Goal: Information Seeking & Learning: Learn about a topic

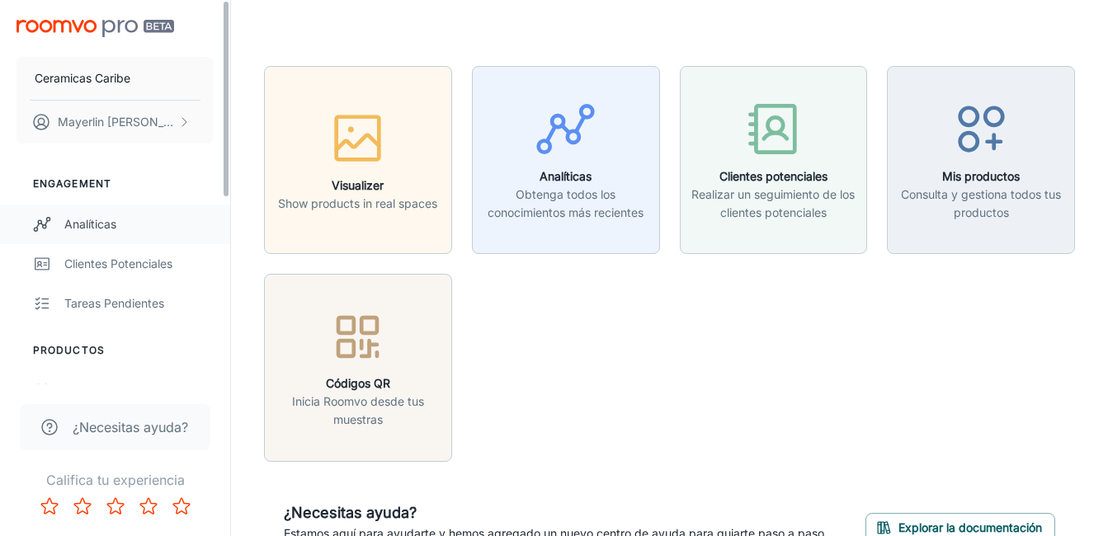
click at [85, 220] on div "Analíticas" at bounding box center [138, 224] width 149 height 18
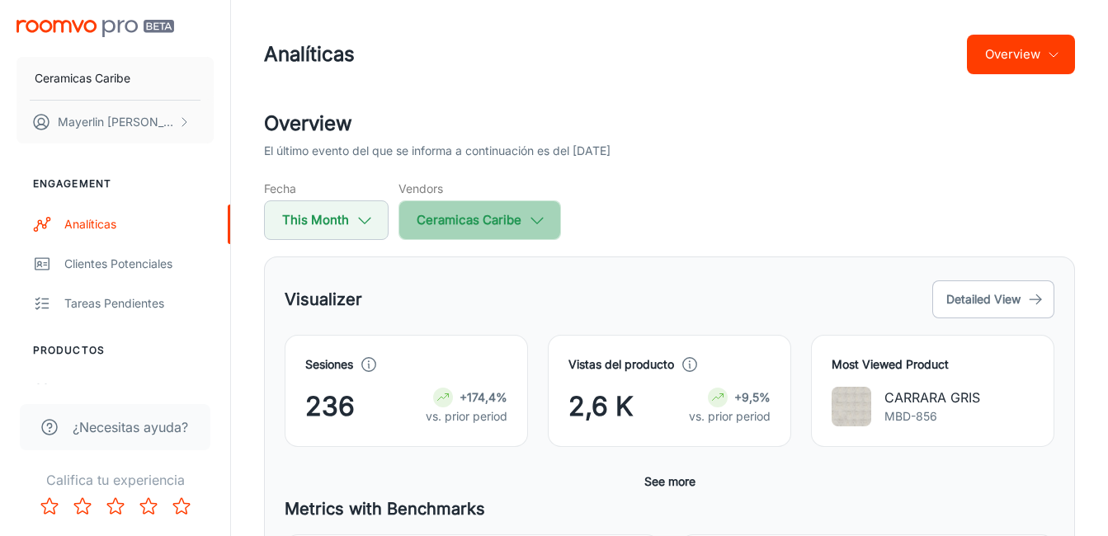
click at [439, 222] on button "Ceramicas Caribe" at bounding box center [479, 220] width 162 height 40
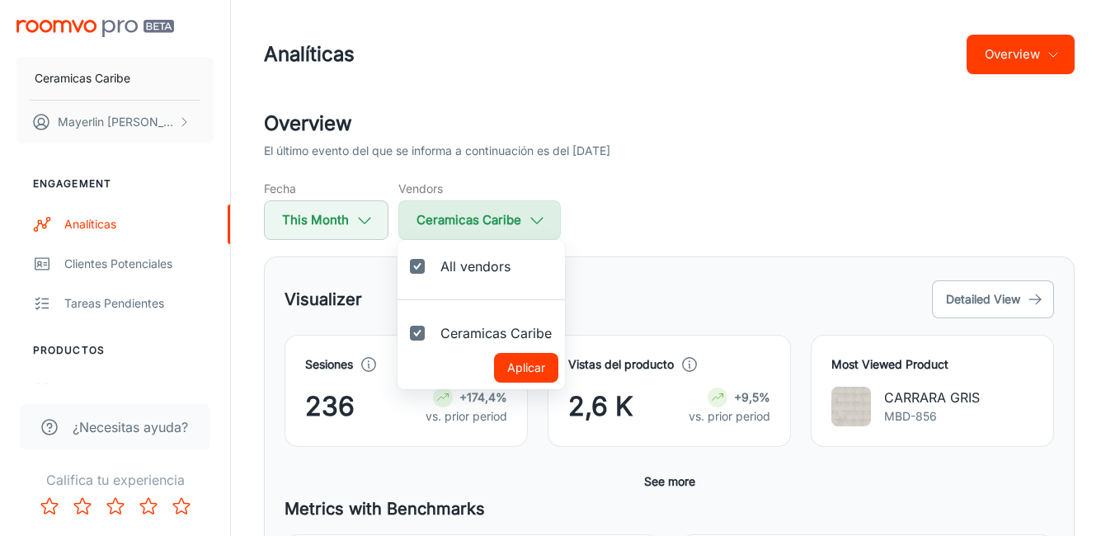
click at [439, 222] on div at bounding box center [560, 268] width 1120 height 536
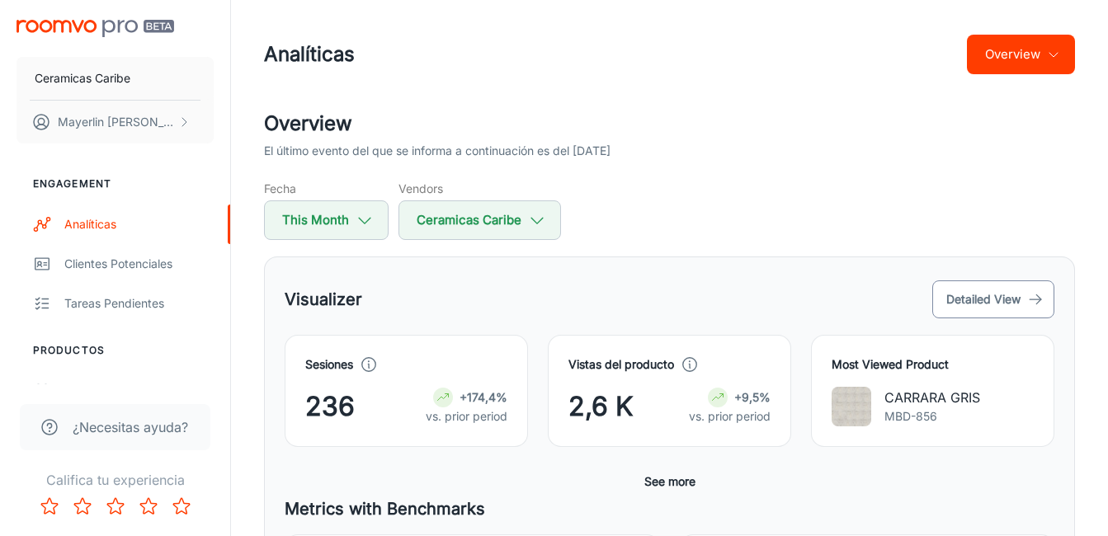
click at [951, 297] on button "Detailed View" at bounding box center [993, 299] width 122 height 38
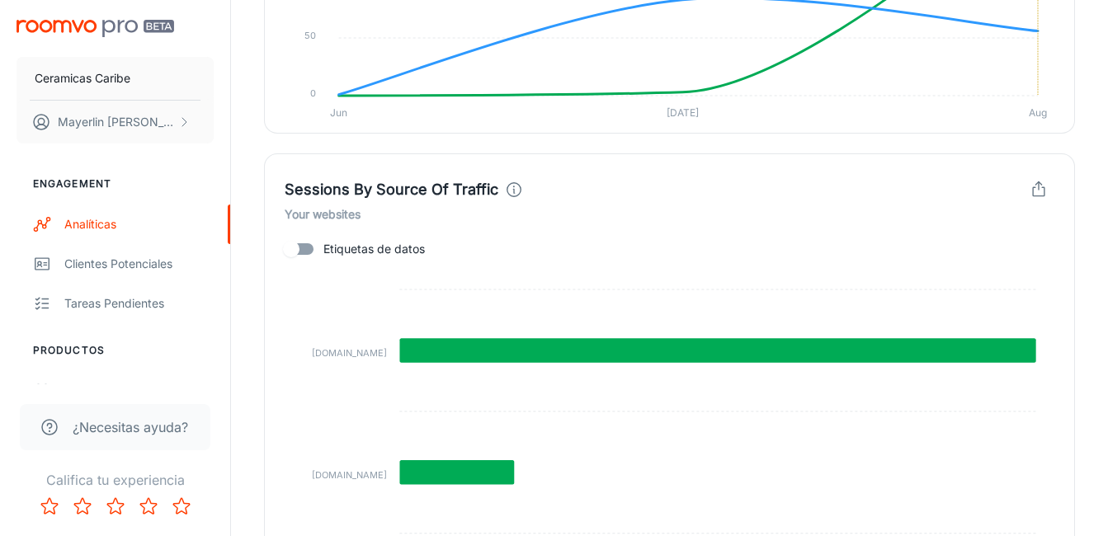
scroll to position [1660, 0]
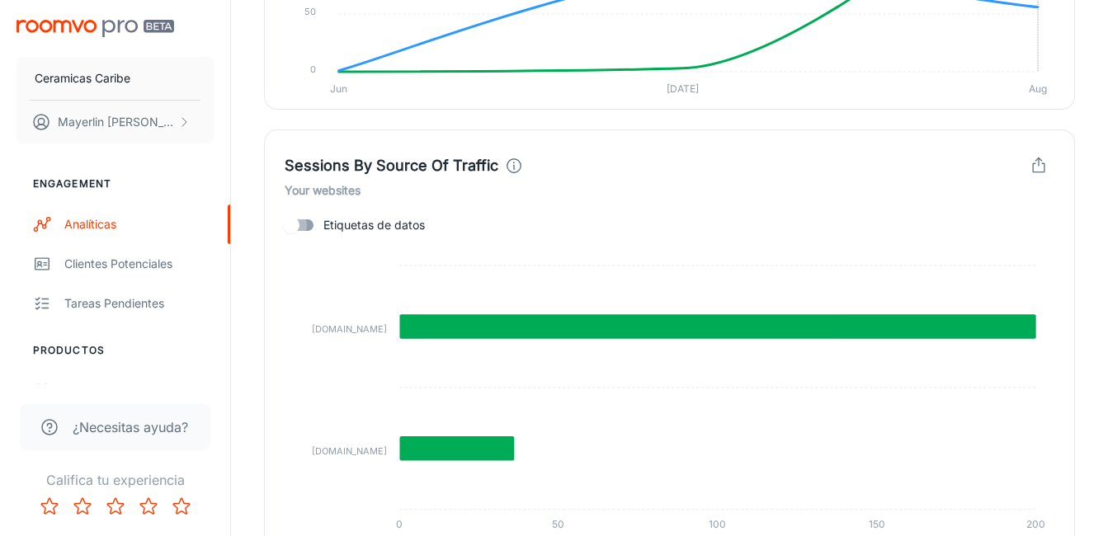
click at [304, 224] on input "Etiquetas de datos" at bounding box center [291, 225] width 94 height 31
checkbox input "true"
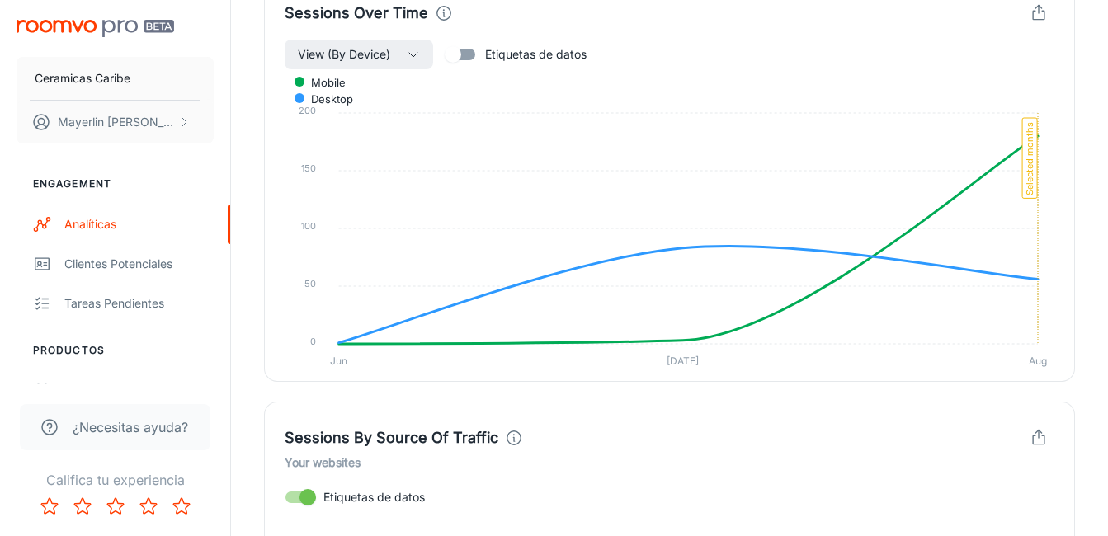
scroll to position [1330, 0]
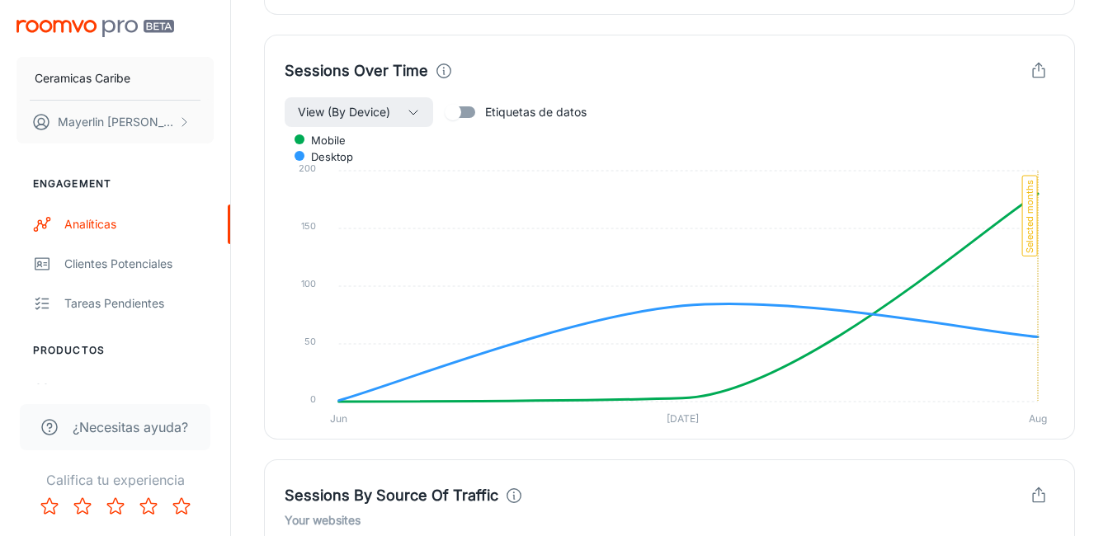
click at [452, 119] on input "Etiquetas de datos" at bounding box center [453, 112] width 94 height 31
checkbox input "true"
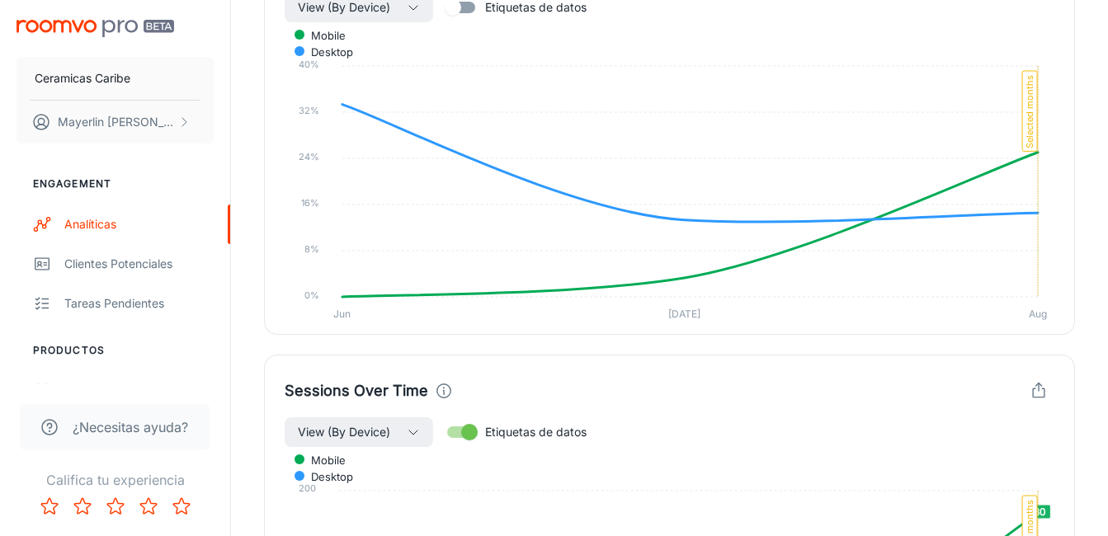
scroll to position [1000, 0]
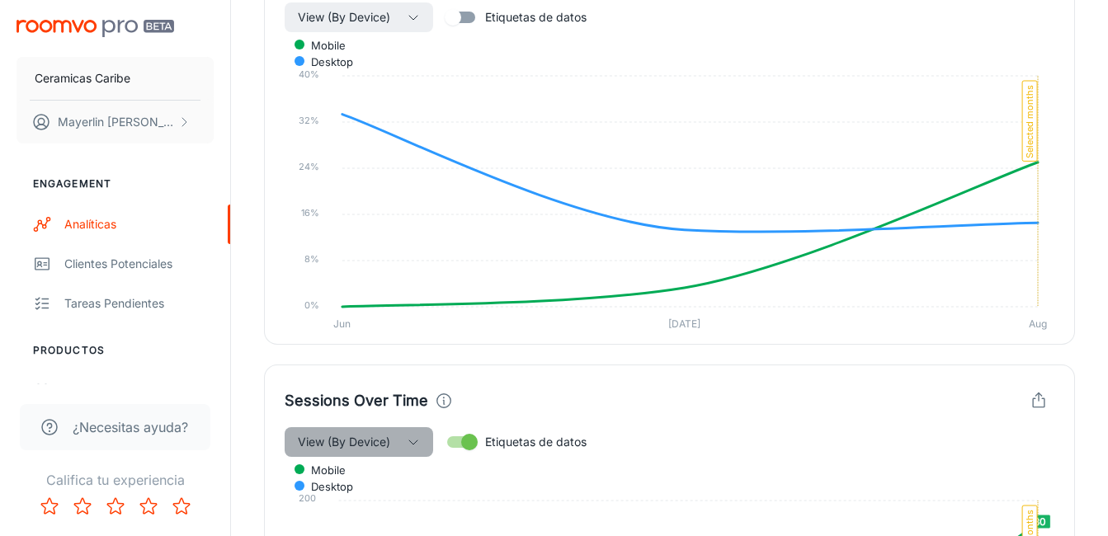
click at [375, 454] on button "View (By Device)" at bounding box center [359, 442] width 148 height 30
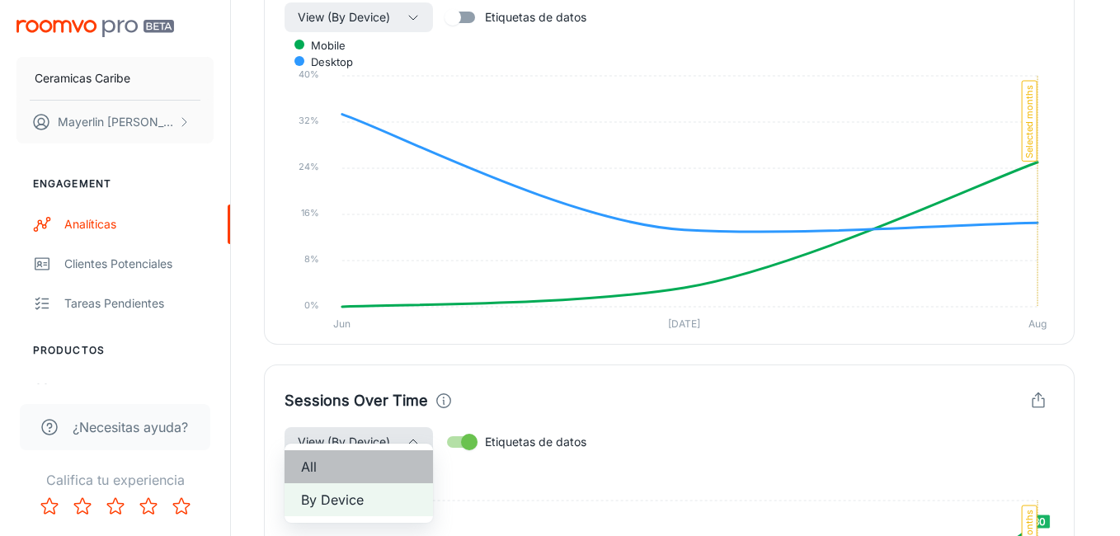
click at [375, 454] on li "All" at bounding box center [359, 466] width 148 height 33
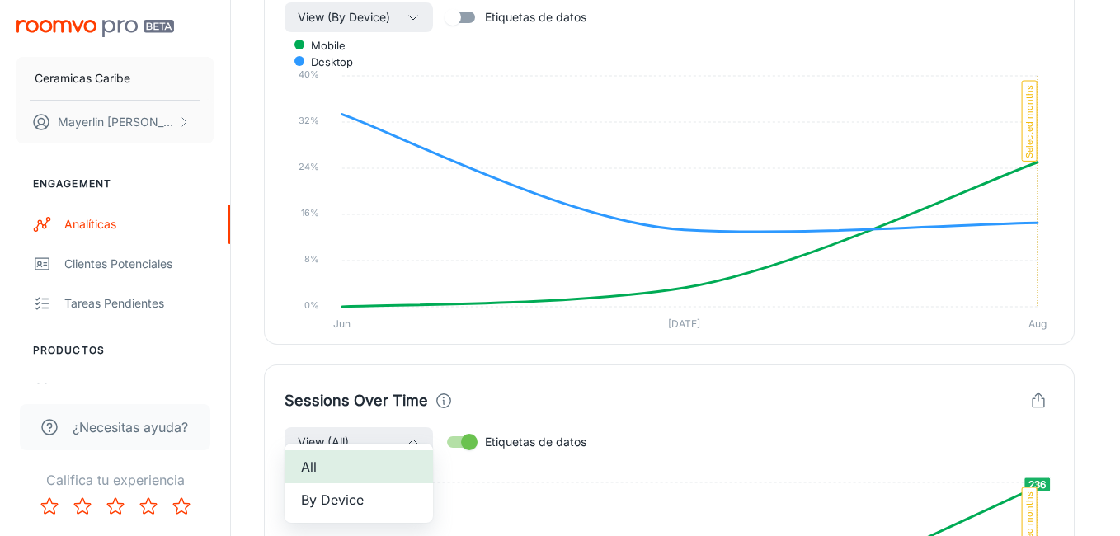
click at [398, 465] on span "All" at bounding box center [358, 467] width 115 height 20
click at [610, 426] on div at bounding box center [560, 268] width 1120 height 536
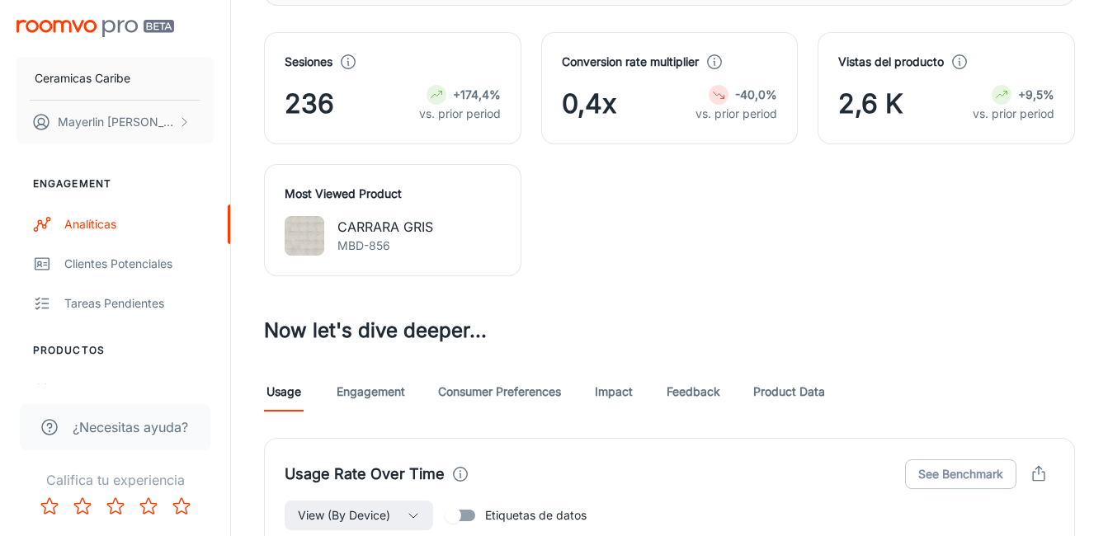
scroll to position [505, 0]
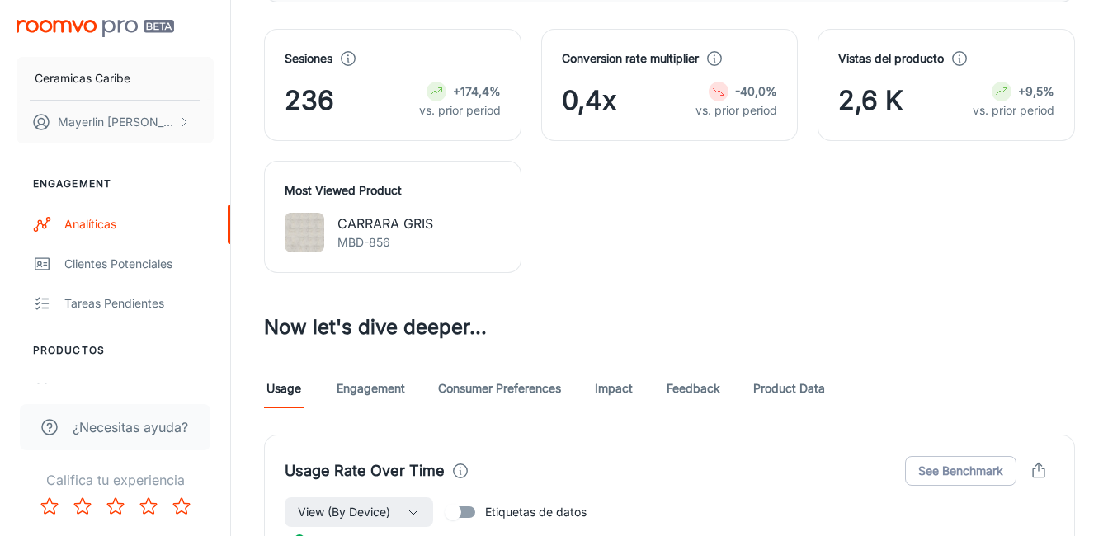
click at [403, 396] on link "Engagement" at bounding box center [371, 389] width 68 height 40
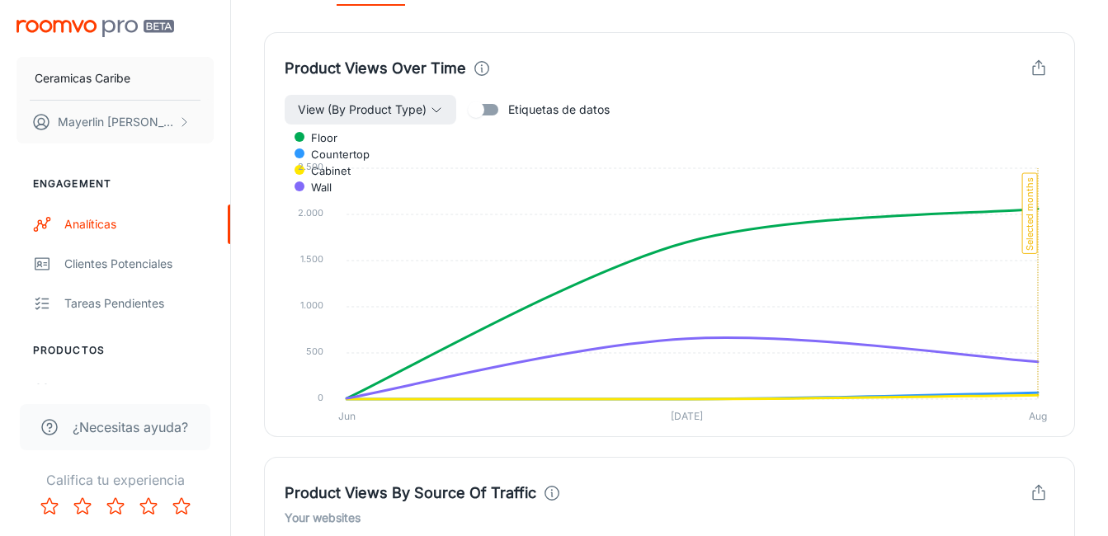
scroll to position [660, 0]
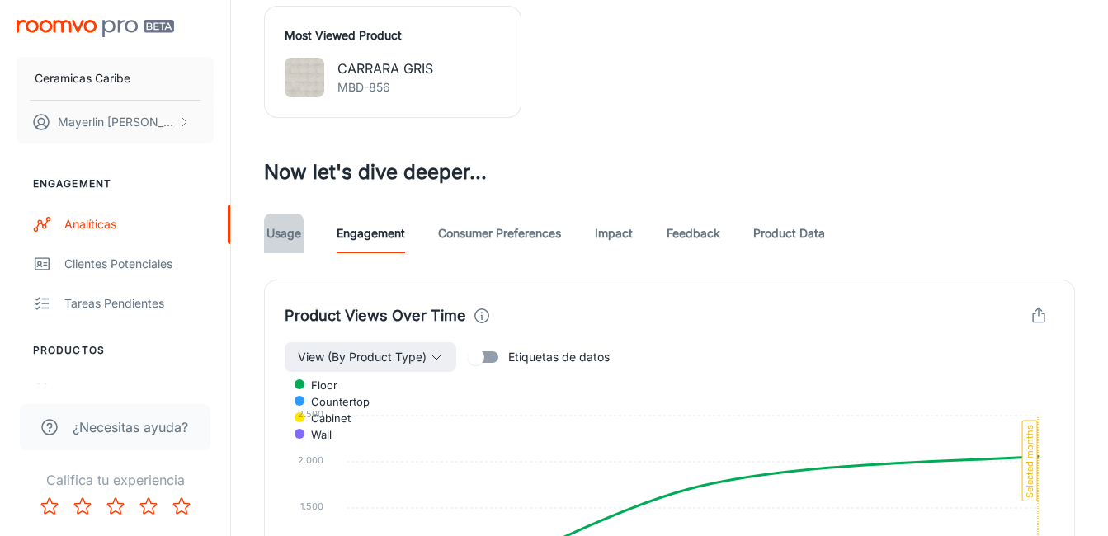
click at [285, 237] on link "Usage" at bounding box center [284, 234] width 40 height 40
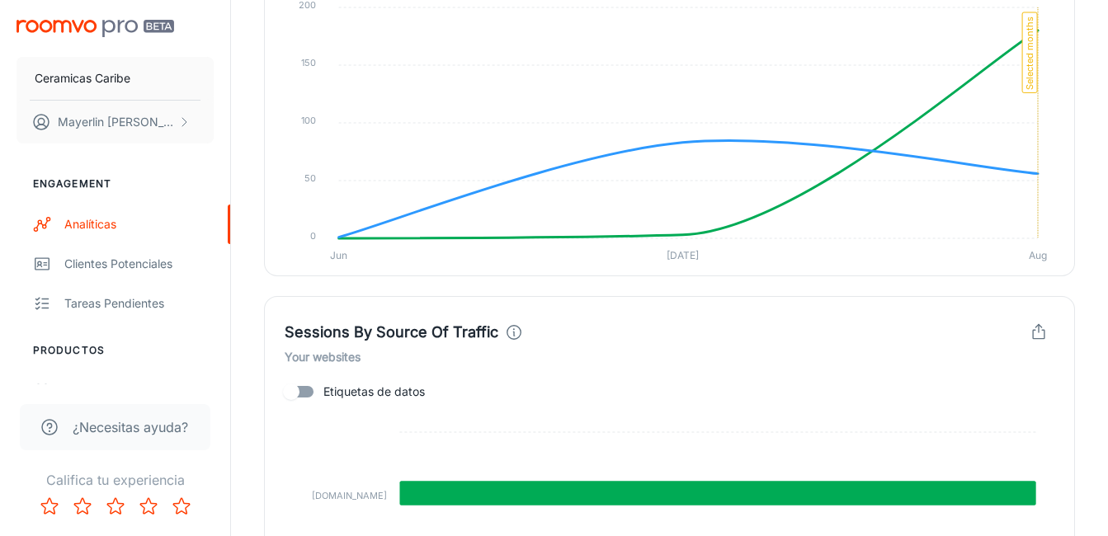
scroll to position [1650, 0]
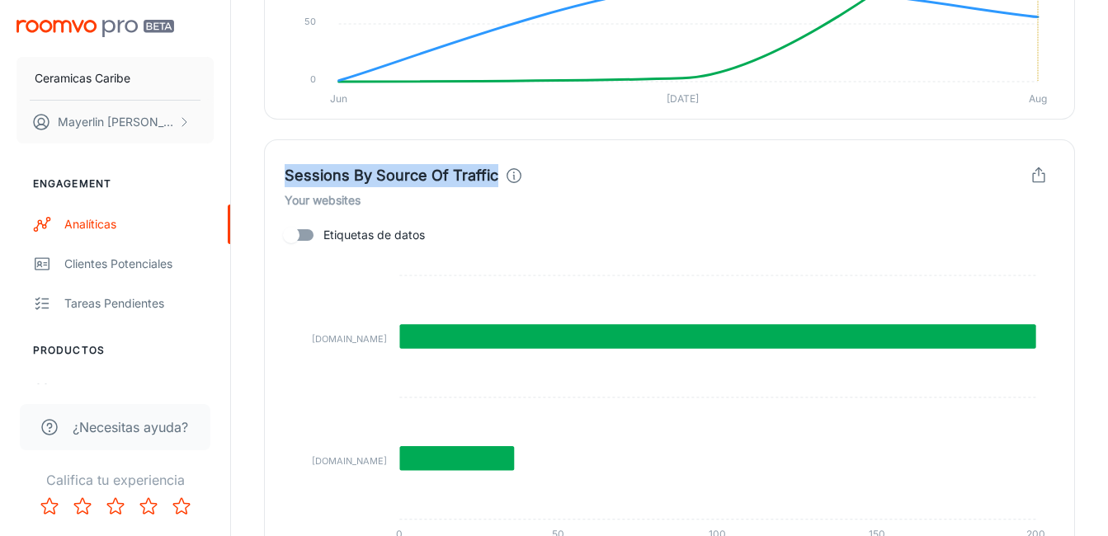
drag, startPoint x: 494, startPoint y: 176, endPoint x: 280, endPoint y: 183, distance: 214.6
click at [280, 183] on div "Sessions By Source Of Traffic Your websites Etiquetas de datos [DOMAIN_NAME] [D…" at bounding box center [669, 350] width 811 height 423
copy h4 "Sessions By Source Of Traffic"
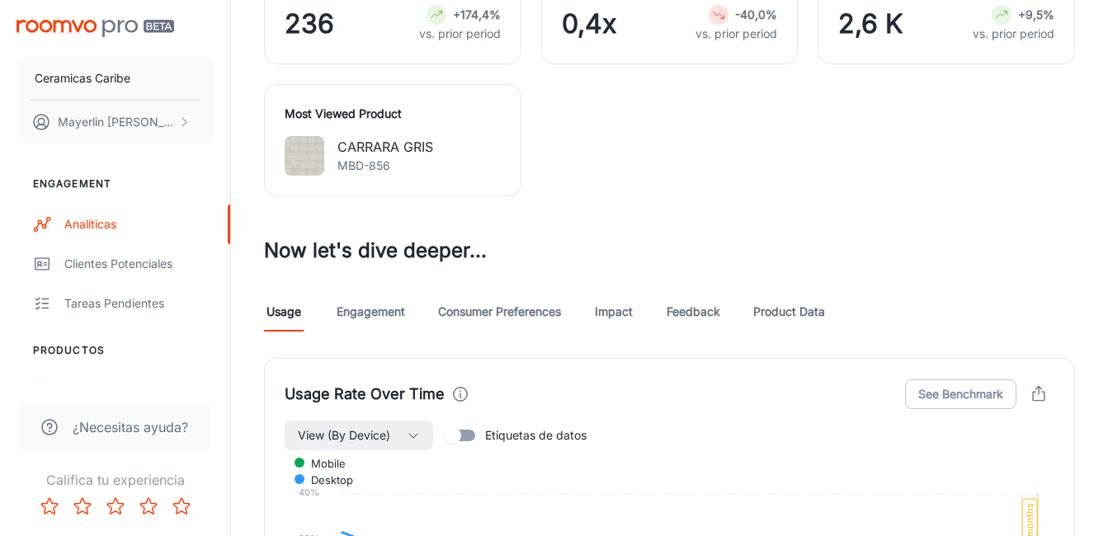
scroll to position [670, 0]
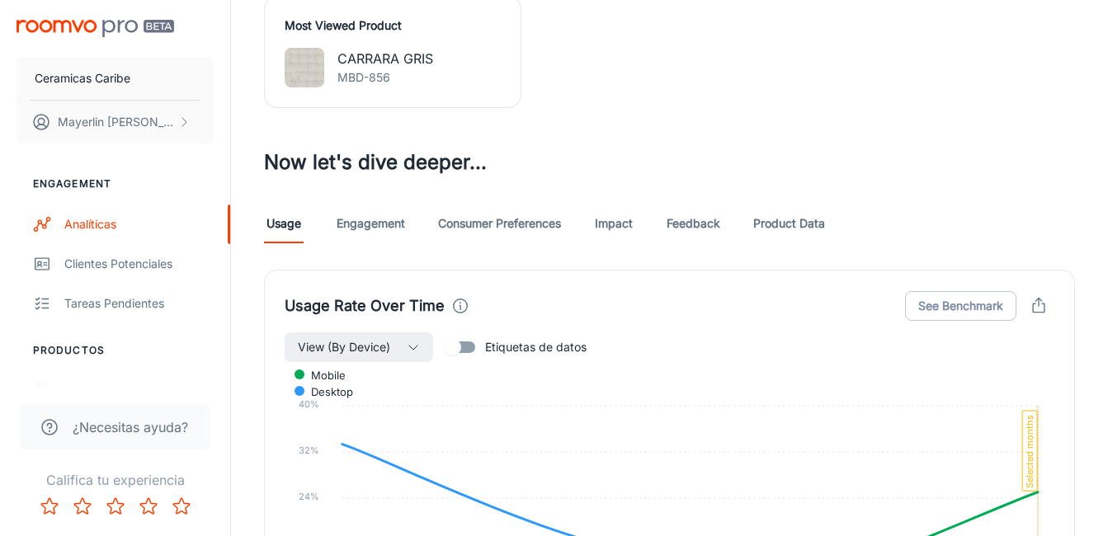
click at [484, 219] on link "Consumer Preferences" at bounding box center [499, 224] width 123 height 40
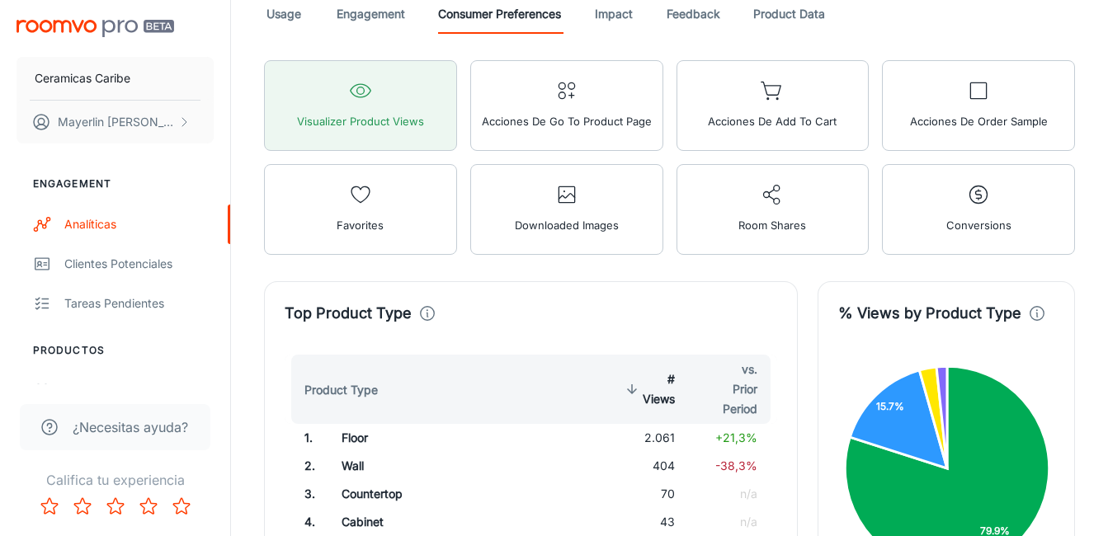
scroll to position [907, 0]
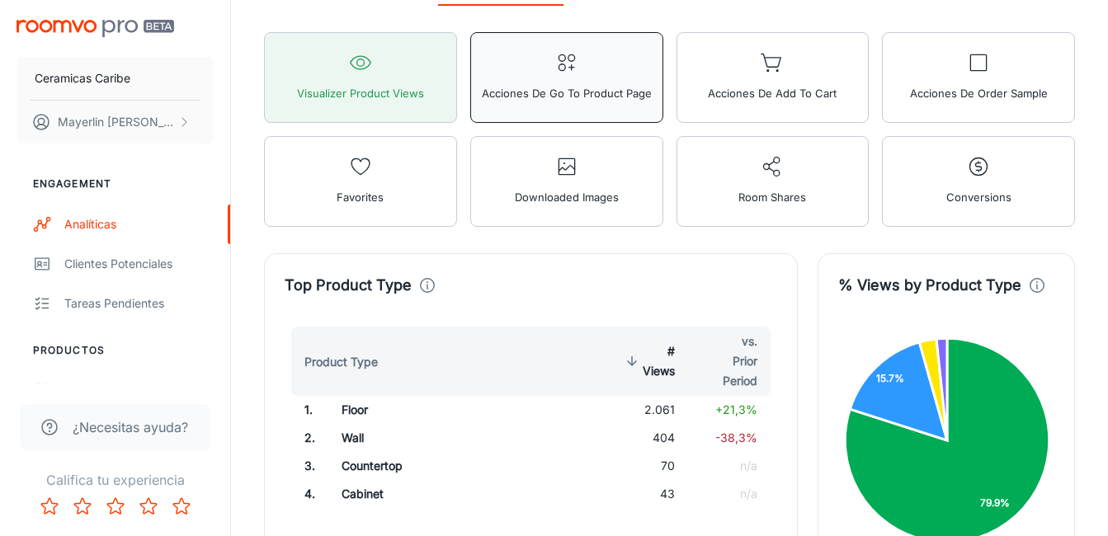
click at [596, 94] on span "Acciones de Go To Product Page" at bounding box center [567, 92] width 170 height 21
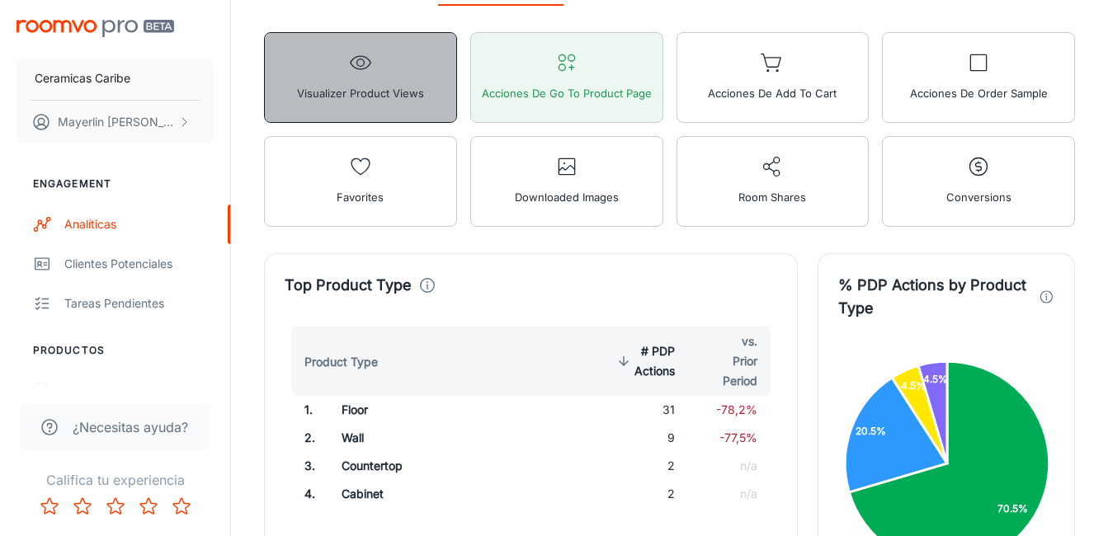
click at [379, 106] on button "Visualizer Product Views" at bounding box center [360, 77] width 193 height 91
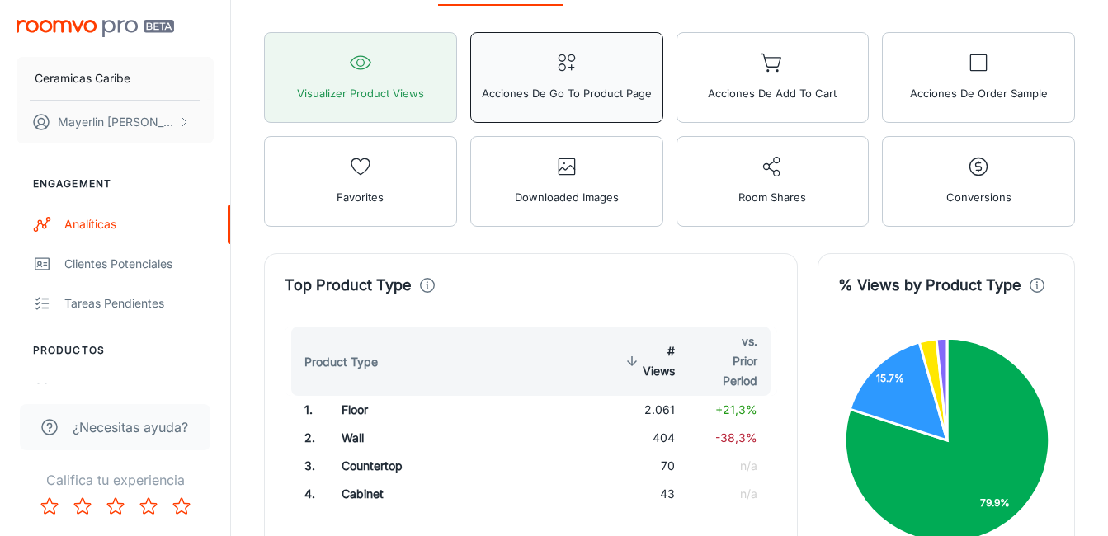
click at [568, 68] on icon "button" at bounding box center [566, 62] width 23 height 23
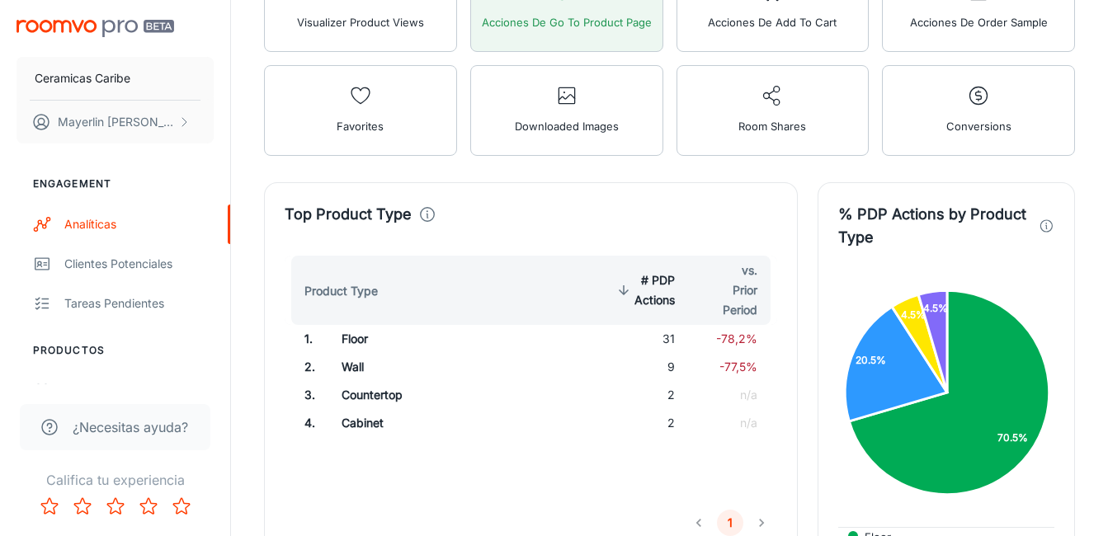
scroll to position [1072, 0]
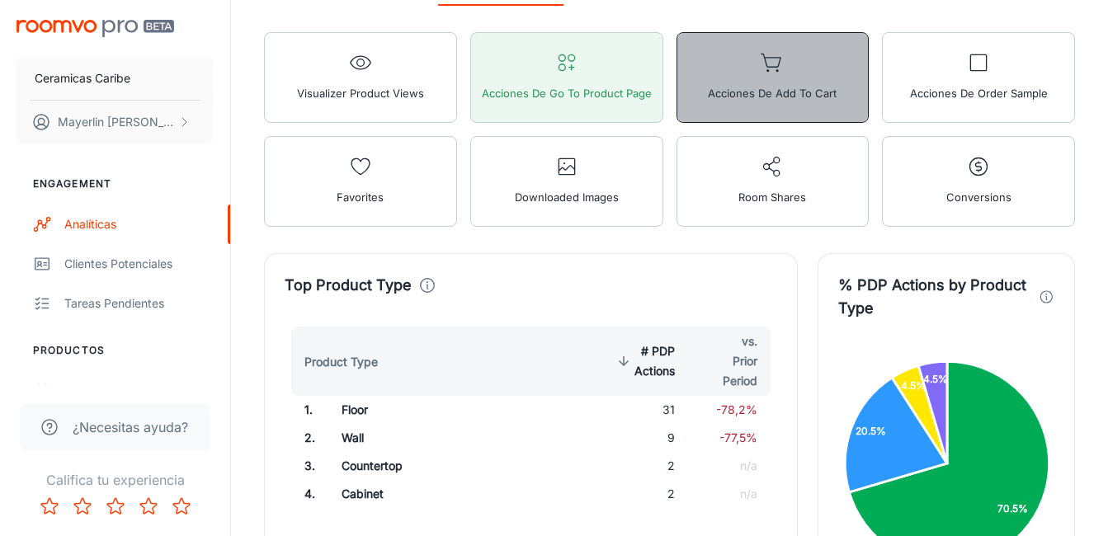
click at [756, 77] on button "Acciones de Add to Cart" at bounding box center [772, 77] width 193 height 91
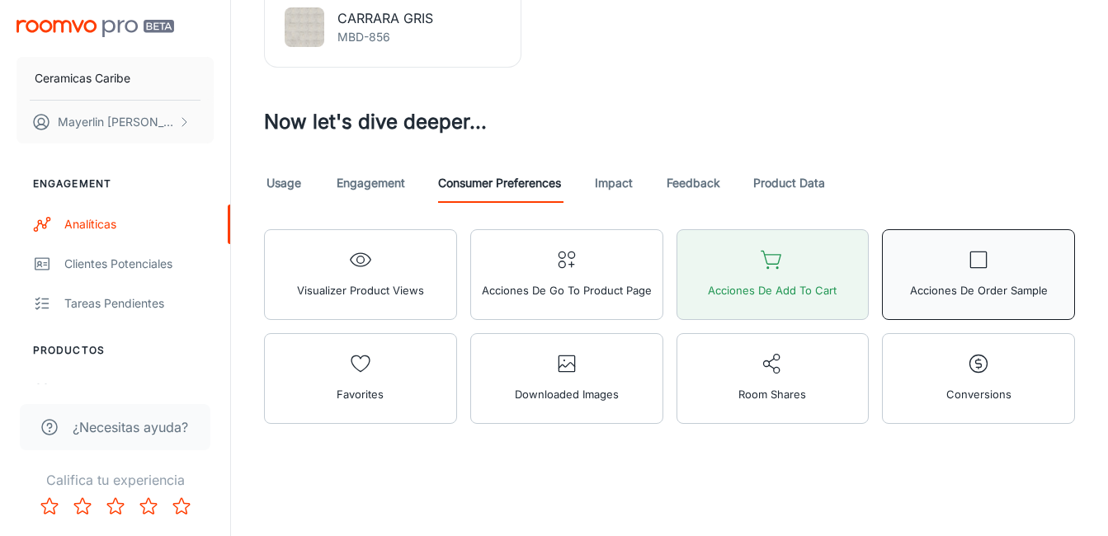
click at [1040, 301] on button "Acciones de Order Sample" at bounding box center [978, 274] width 193 height 91
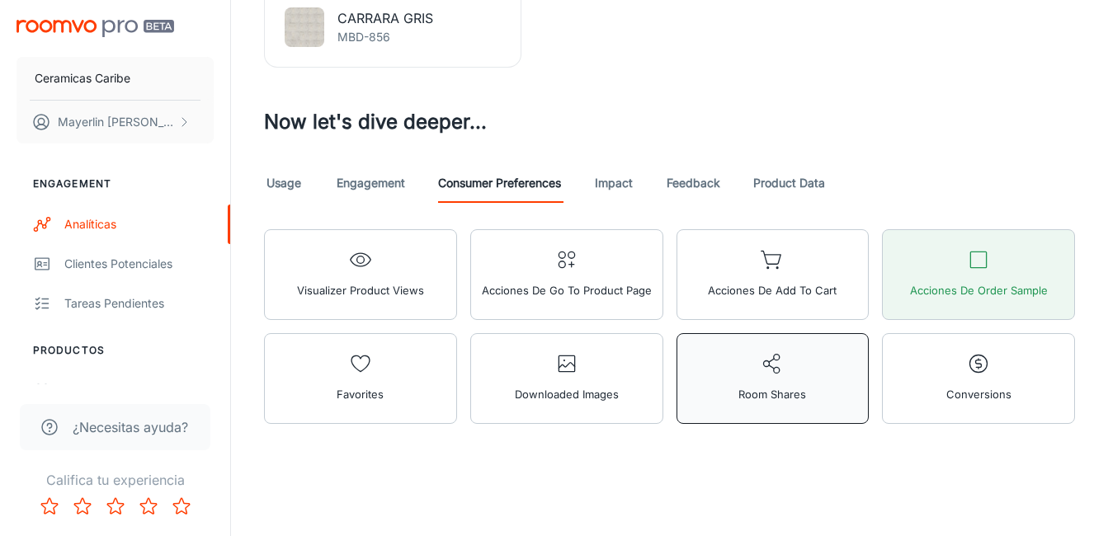
click at [797, 398] on span "Room Shares" at bounding box center [772, 394] width 68 height 21
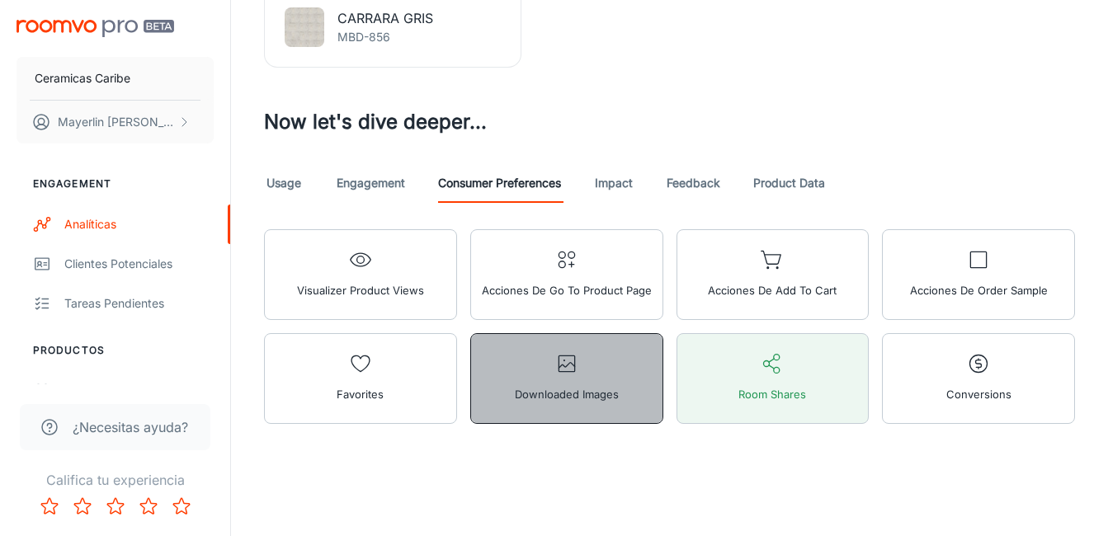
click at [535, 395] on span "Downloaded Images" at bounding box center [567, 394] width 104 height 21
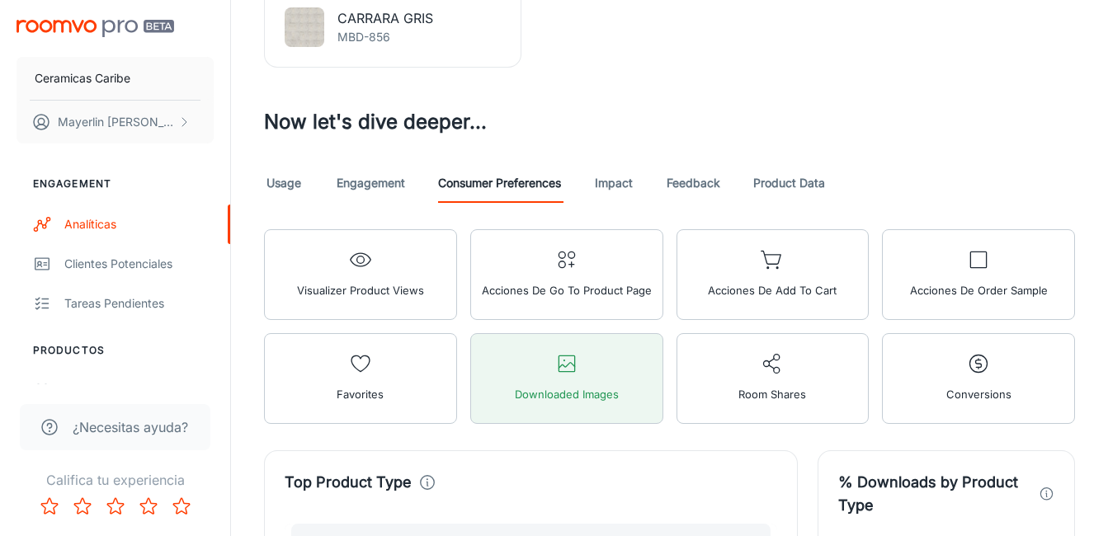
scroll to position [958, 0]
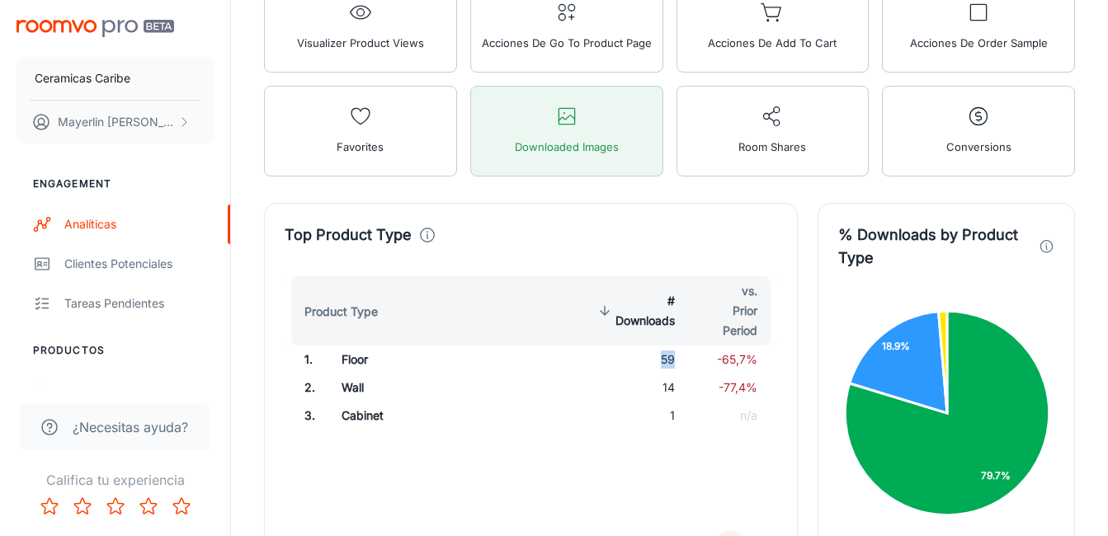
drag, startPoint x: 678, startPoint y: 360, endPoint x: 653, endPoint y: 365, distance: 25.2
click at [653, 365] on td "59" at bounding box center [634, 360] width 107 height 28
drag, startPoint x: 653, startPoint y: 365, endPoint x: 672, endPoint y: 391, distance: 32.5
click at [672, 391] on td "14" at bounding box center [634, 388] width 107 height 28
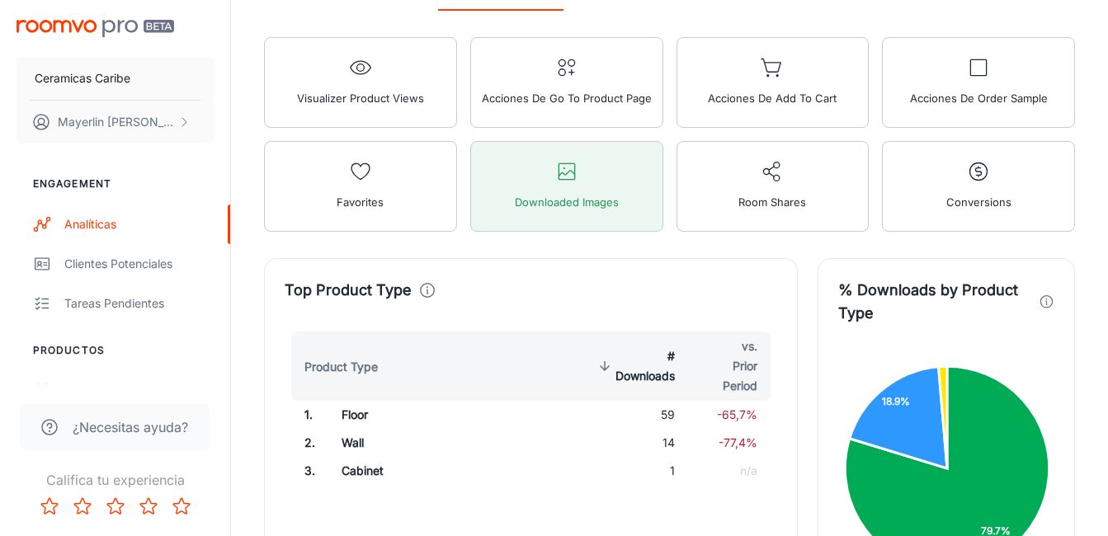
scroll to position [875, 0]
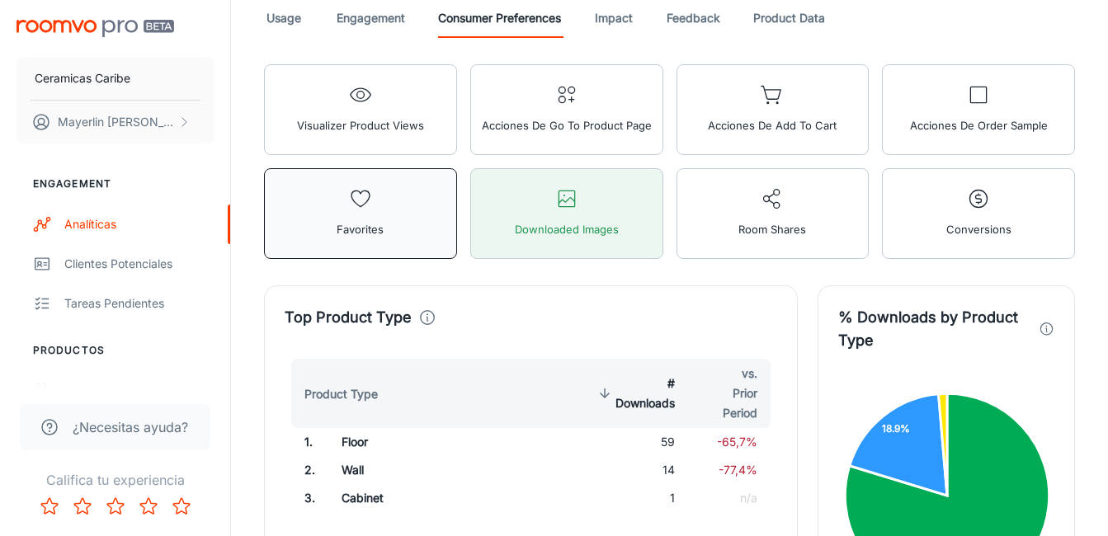
click at [351, 231] on span "Favorites" at bounding box center [360, 229] width 47 height 21
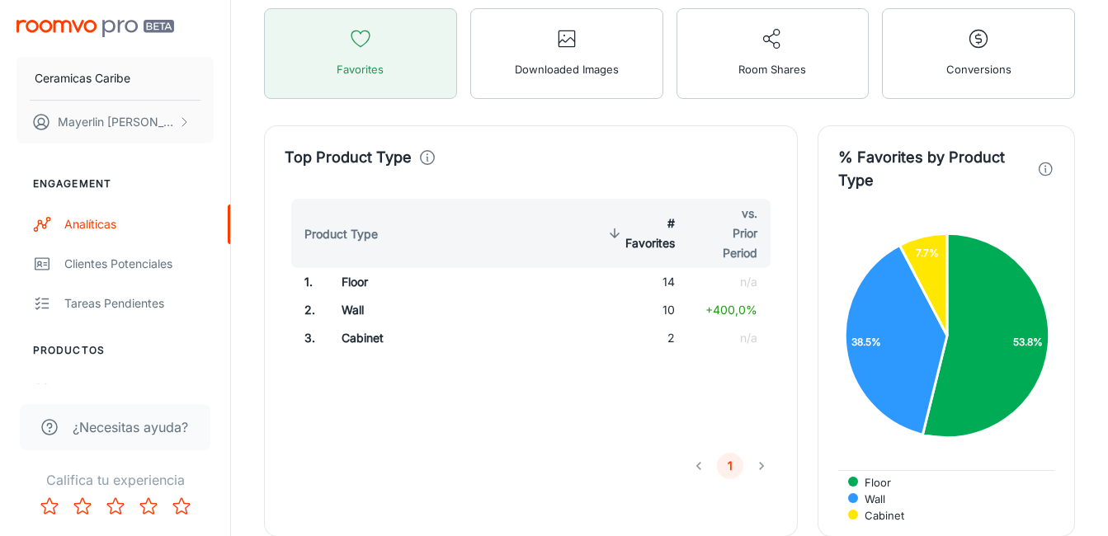
scroll to position [1040, 0]
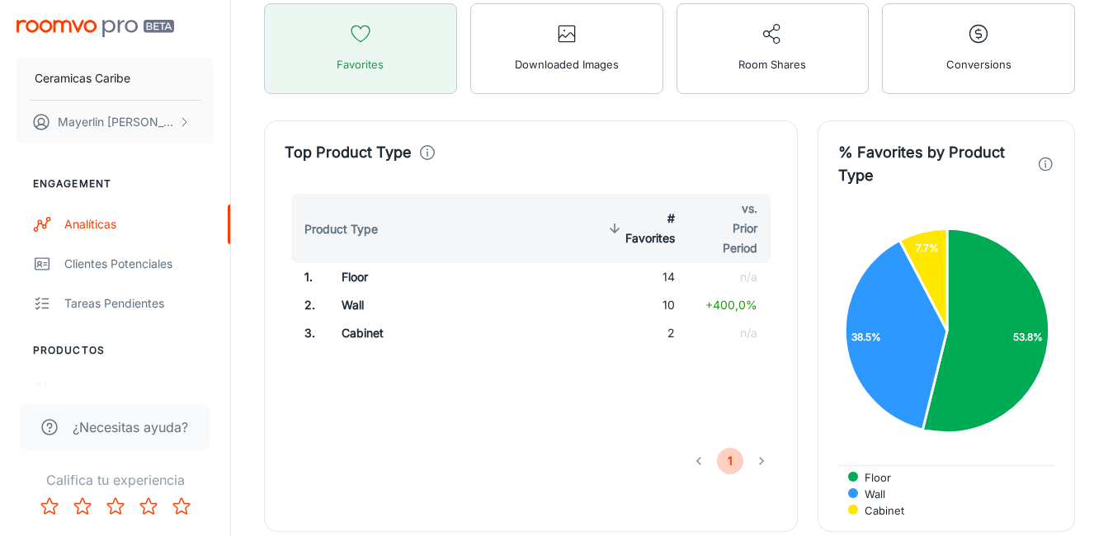
click at [724, 463] on button "1" at bounding box center [730, 461] width 26 height 26
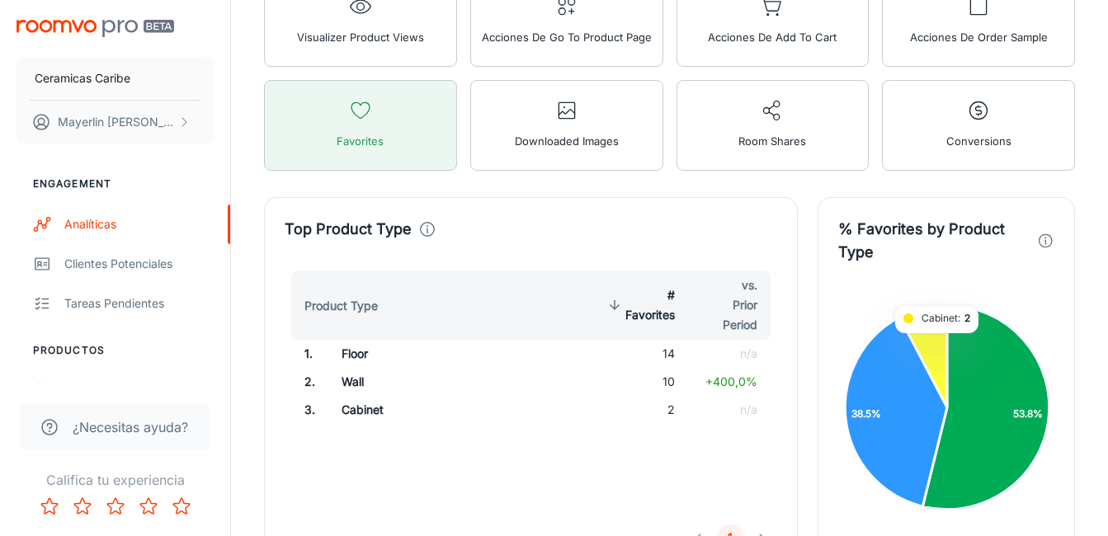
scroll to position [875, 0]
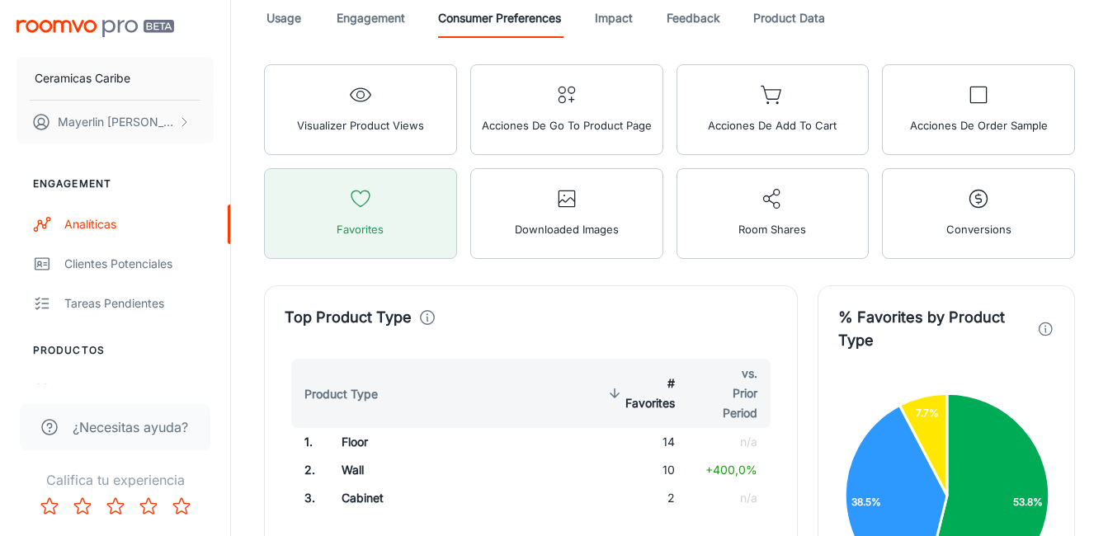
click at [989, 216] on button "Conversions" at bounding box center [978, 213] width 193 height 91
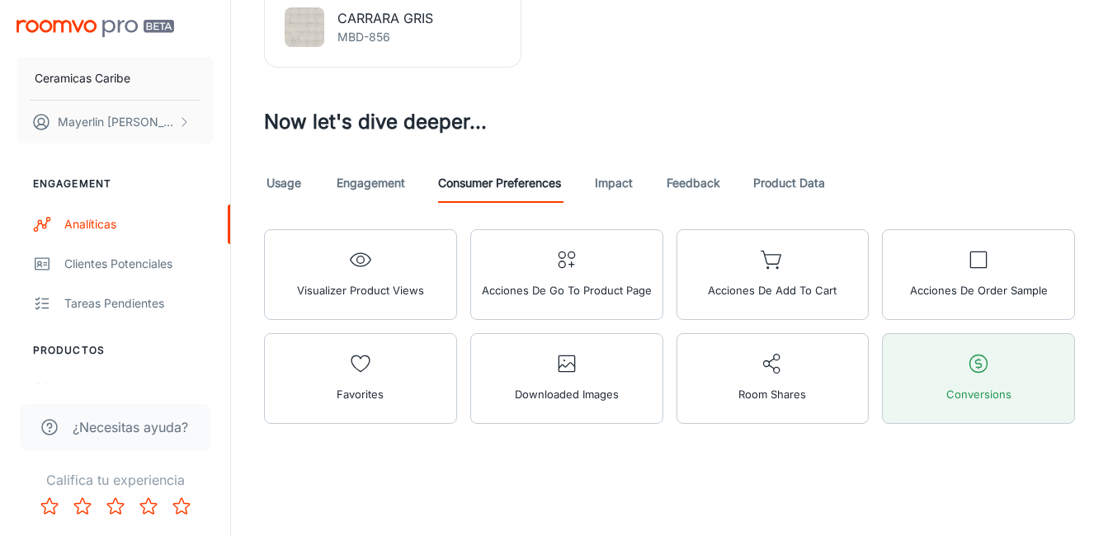
scroll to position [710, 0]
click at [615, 199] on link "Impact" at bounding box center [614, 183] width 40 height 40
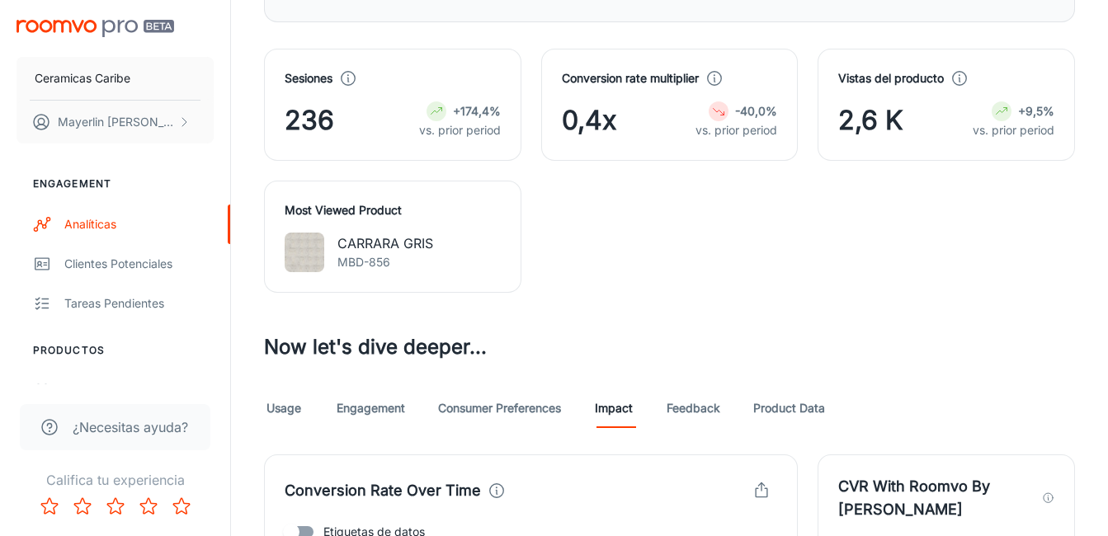
scroll to position [577, 0]
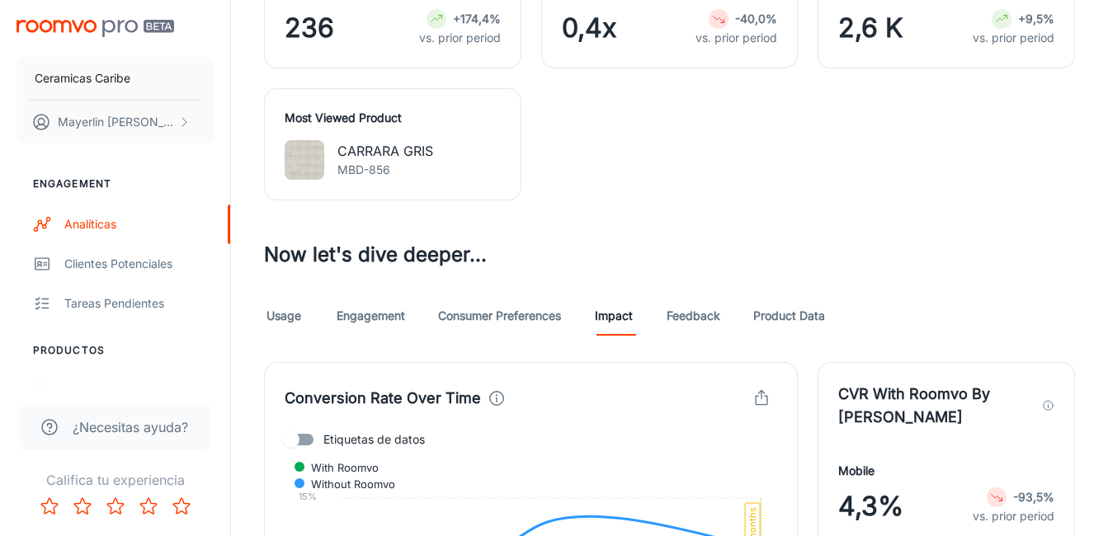
click at [667, 319] on div "Usage Engagement Consumer Preferences Impact Feedback Product Data" at bounding box center [669, 316] width 811 height 40
click at [696, 319] on link "Feedback" at bounding box center [693, 316] width 54 height 40
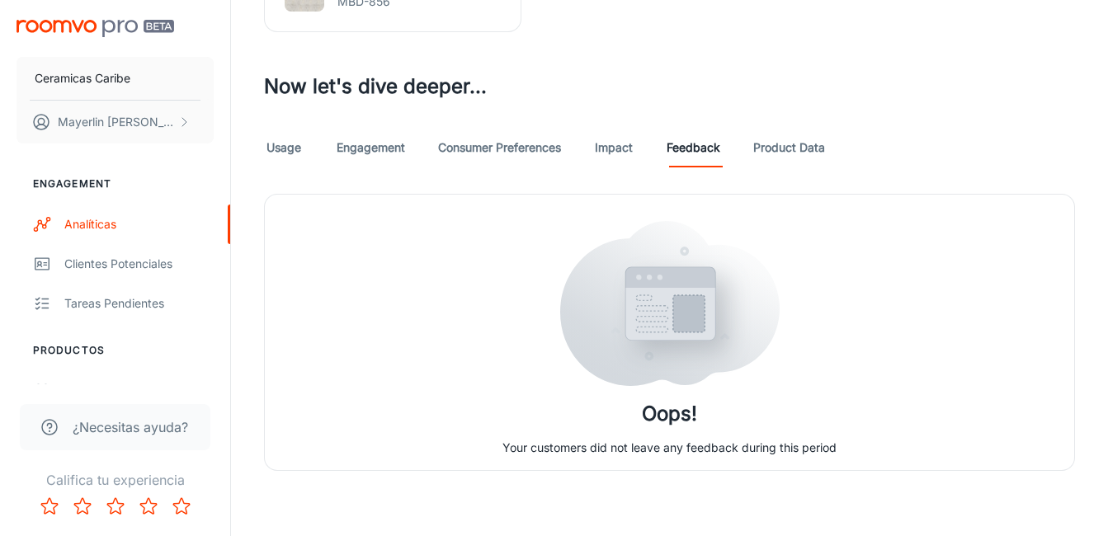
scroll to position [746, 0]
click at [778, 147] on link "Product Data" at bounding box center [789, 147] width 72 height 40
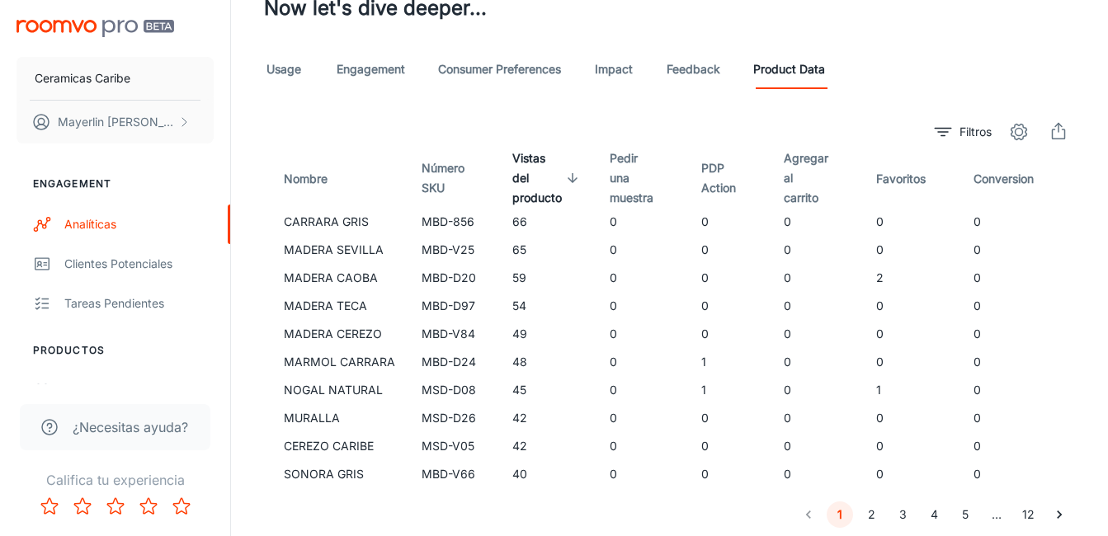
scroll to position [894, 0]
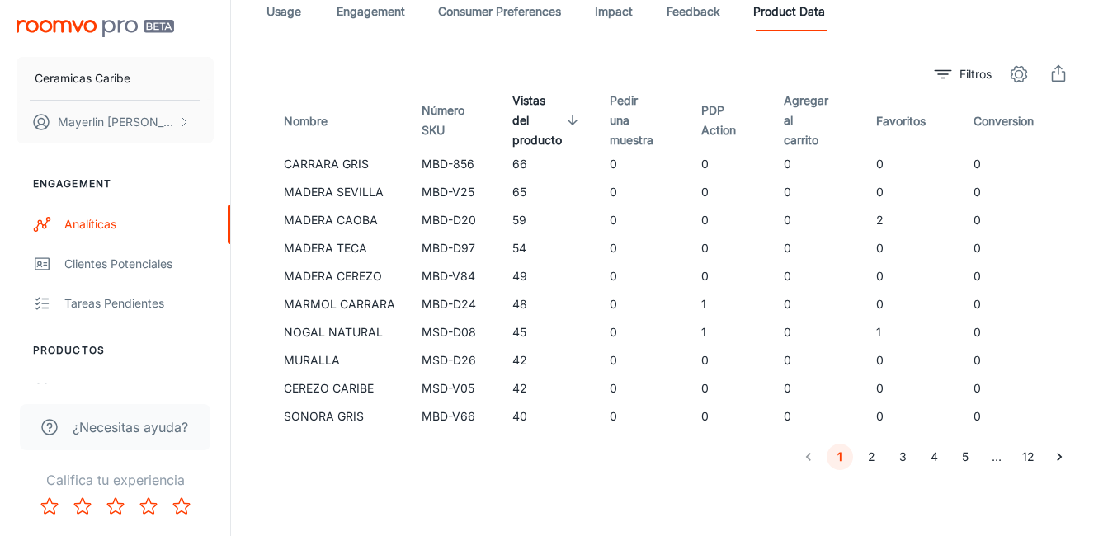
click at [1064, 457] on icon "Go to next page" at bounding box center [1059, 457] width 16 height 16
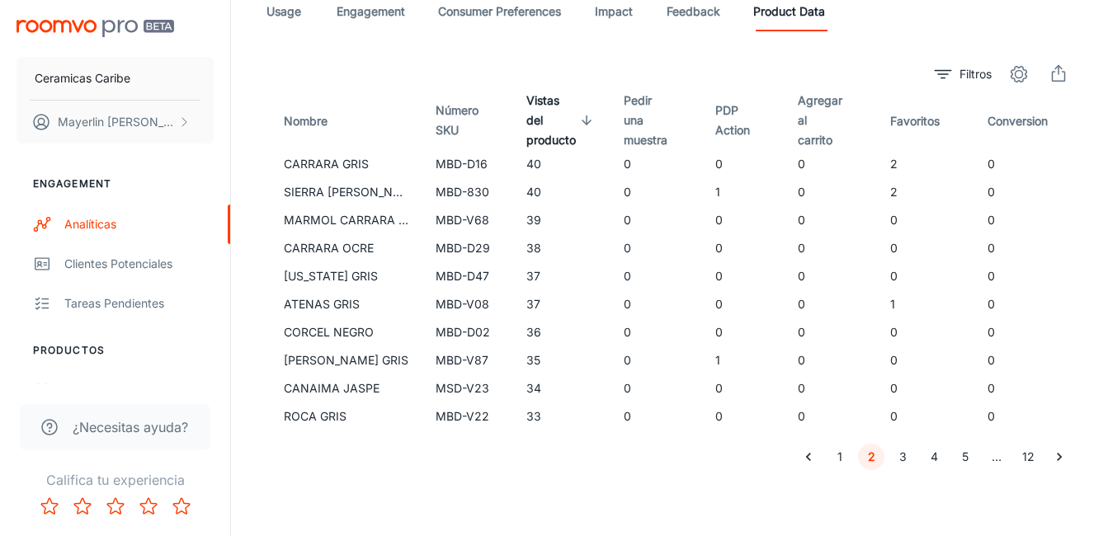
click at [1050, 455] on button "Go to next page" at bounding box center [1059, 457] width 26 height 26
